Goal: Transaction & Acquisition: Subscribe to service/newsletter

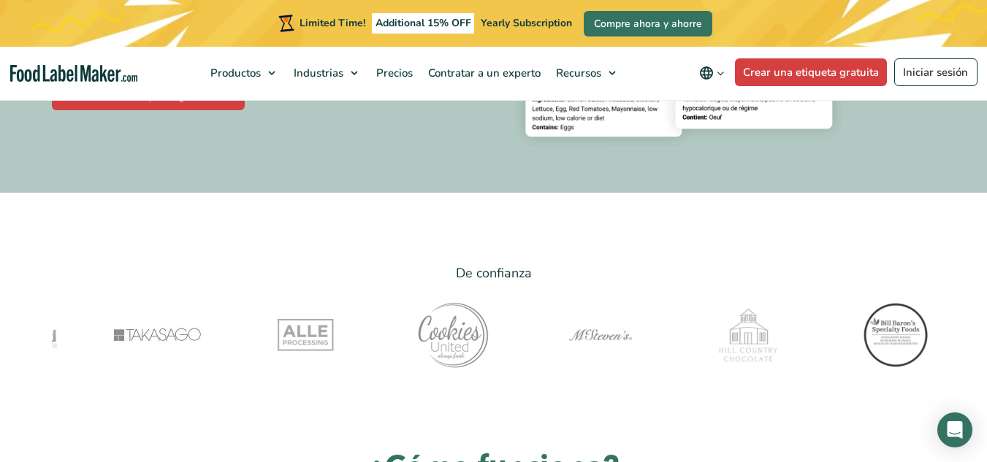
scroll to position [371, 0]
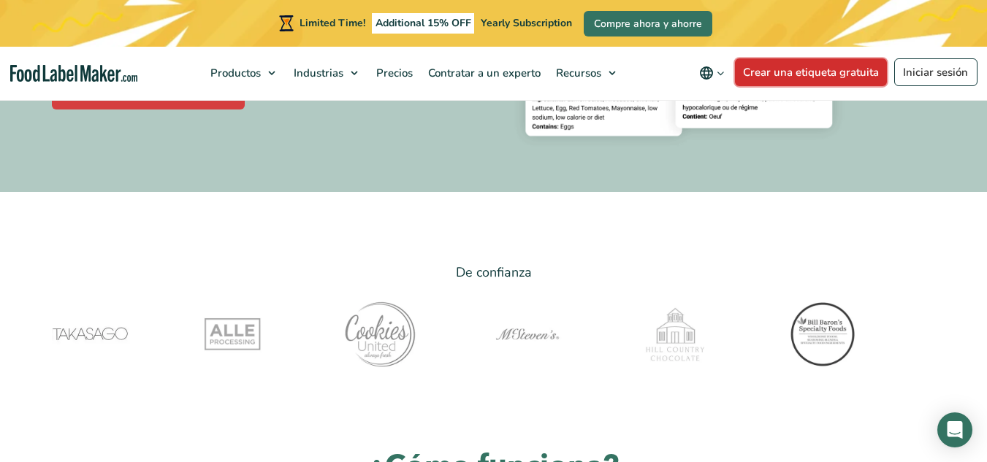
click at [761, 71] on link "Crear una etiqueta gratuita" at bounding box center [811, 72] width 153 height 28
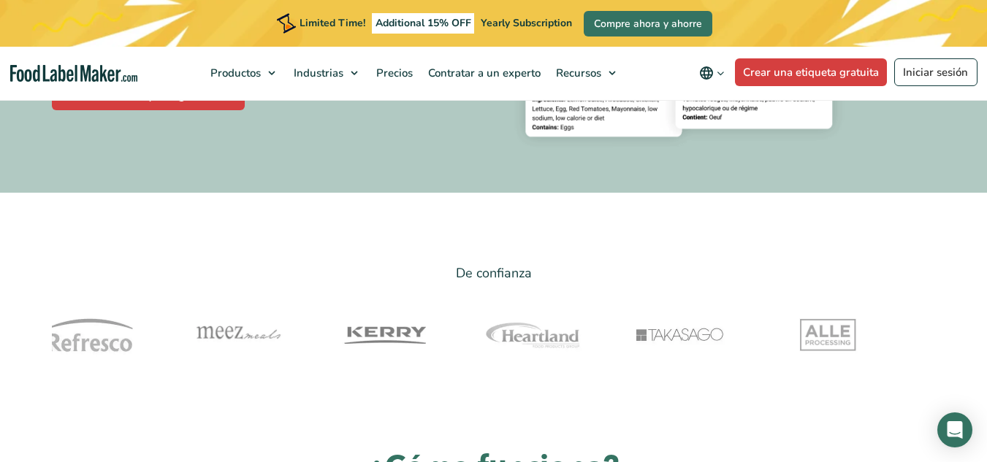
click at [524, 337] on img at bounding box center [532, 335] width 102 height 73
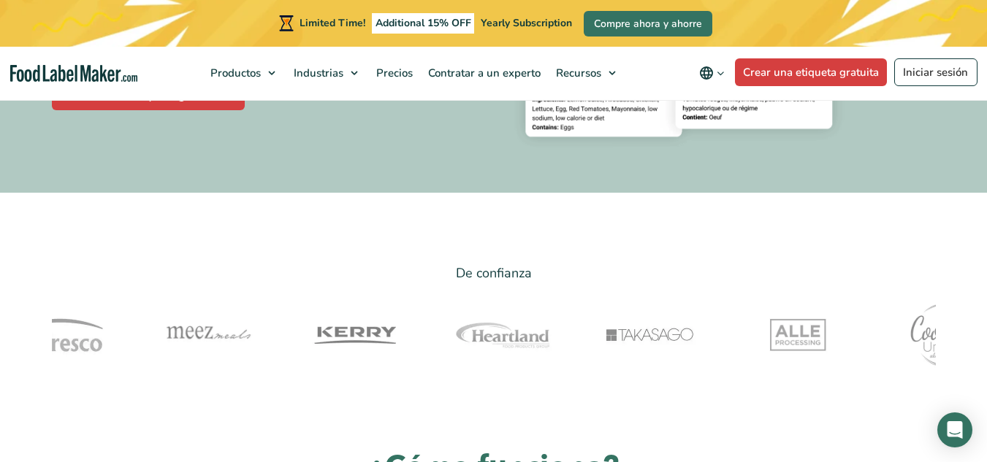
click at [524, 337] on img at bounding box center [502, 335] width 102 height 73
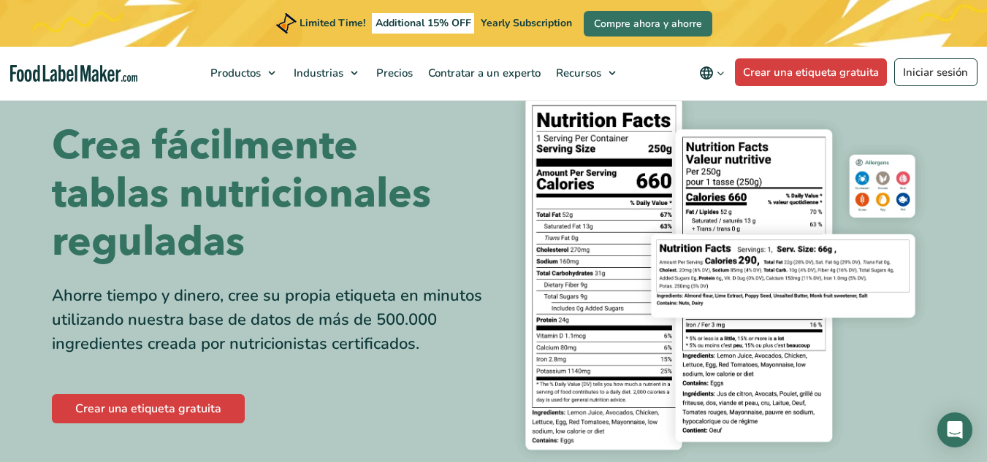
scroll to position [58, 0]
